Goal: Transaction & Acquisition: Purchase product/service

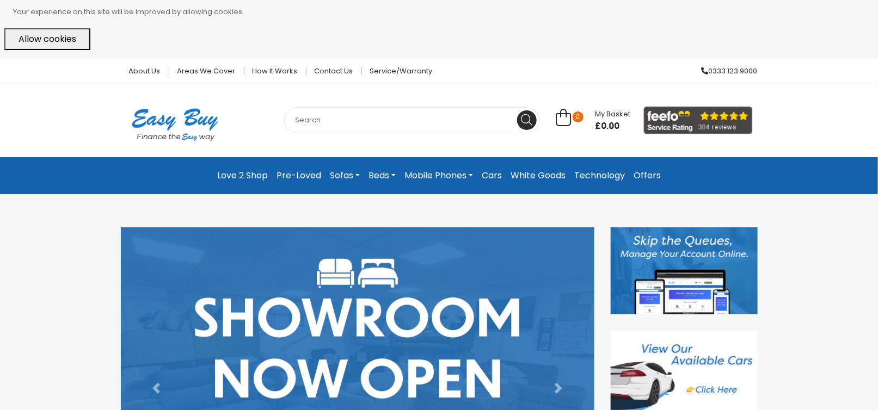
click at [338, 172] on link "Sofas" at bounding box center [344, 176] width 39 height 20
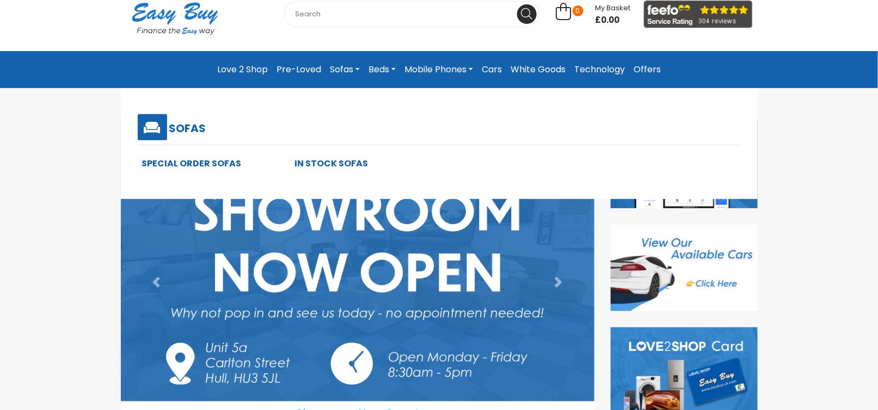
scroll to position [109, 0]
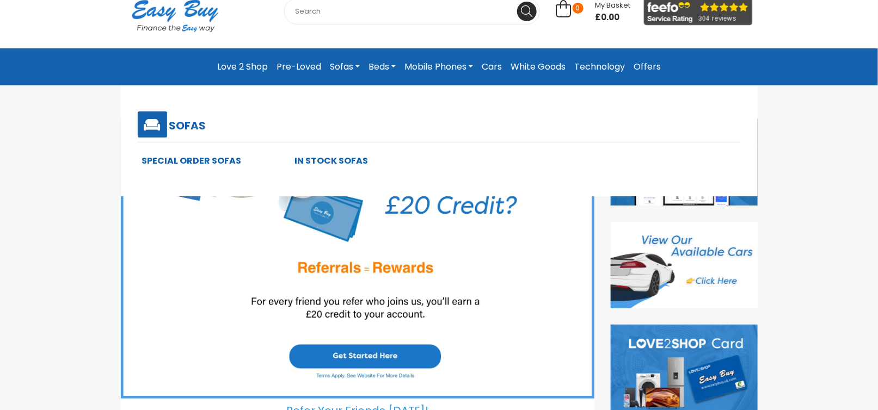
click at [320, 161] on link "In Stock Sofas" at bounding box center [330, 161] width 73 height 13
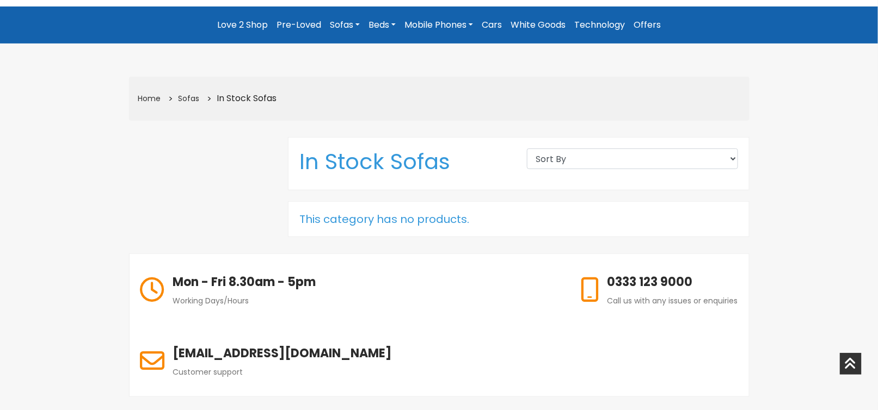
scroll to position [151, 0]
click at [185, 101] on link "Sofas" at bounding box center [188, 98] width 21 height 11
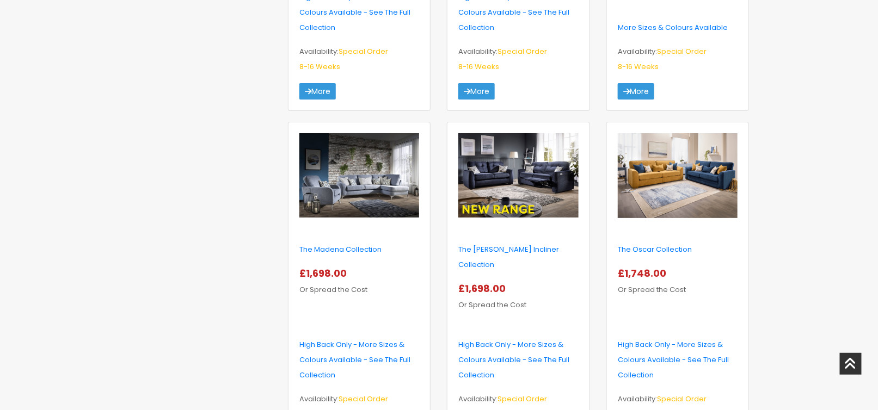
scroll to position [1795, 0]
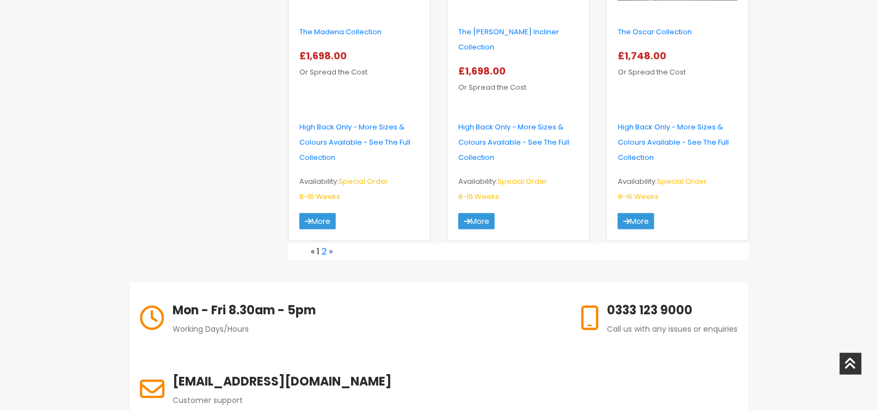
click at [332, 245] on link "»" at bounding box center [331, 251] width 4 height 13
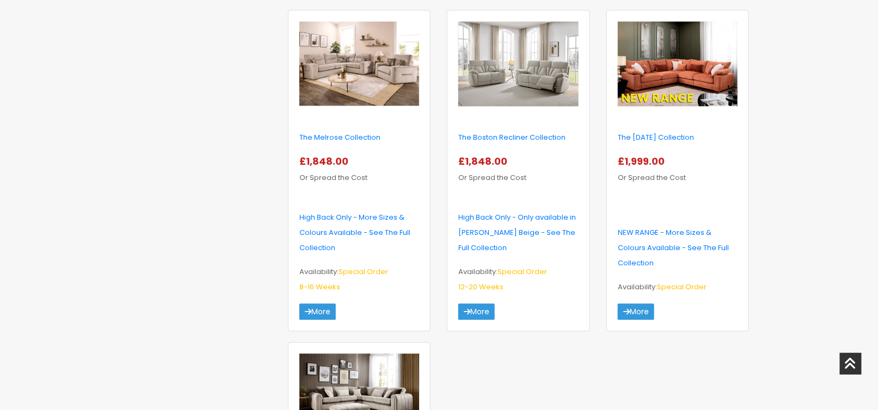
scroll to position [653, 0]
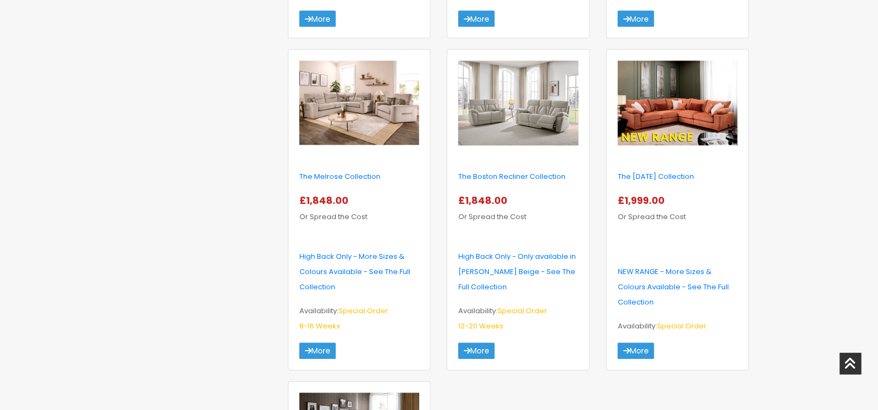
click at [504, 131] on img at bounding box center [518, 103] width 120 height 85
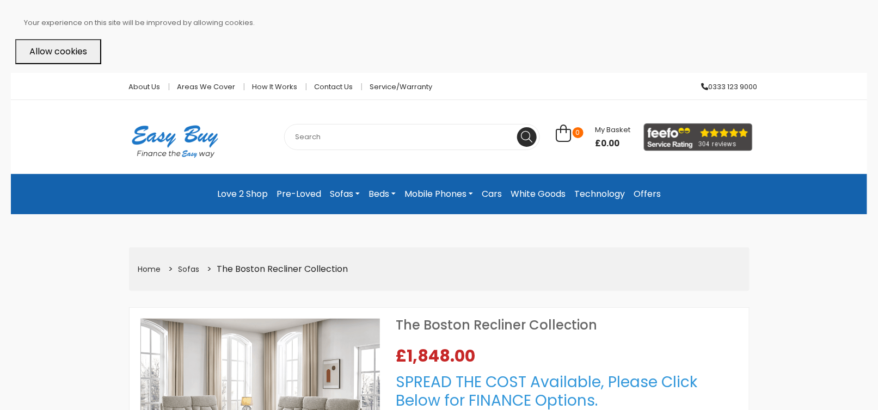
select select "104"
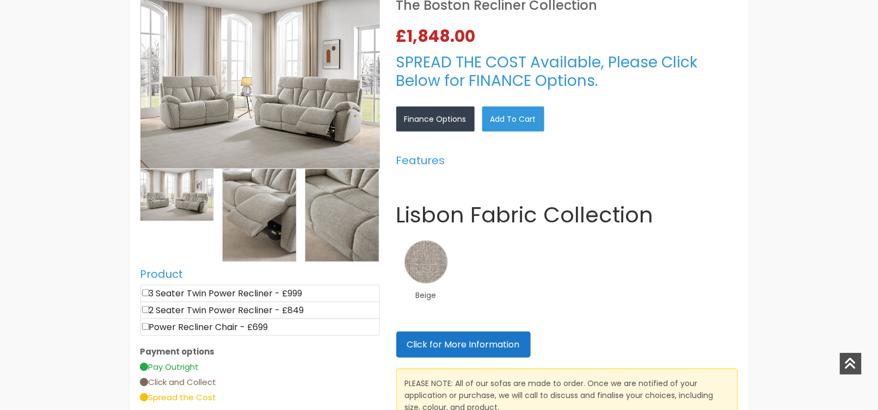
scroll to position [326, 0]
